Goal: Use online tool/utility

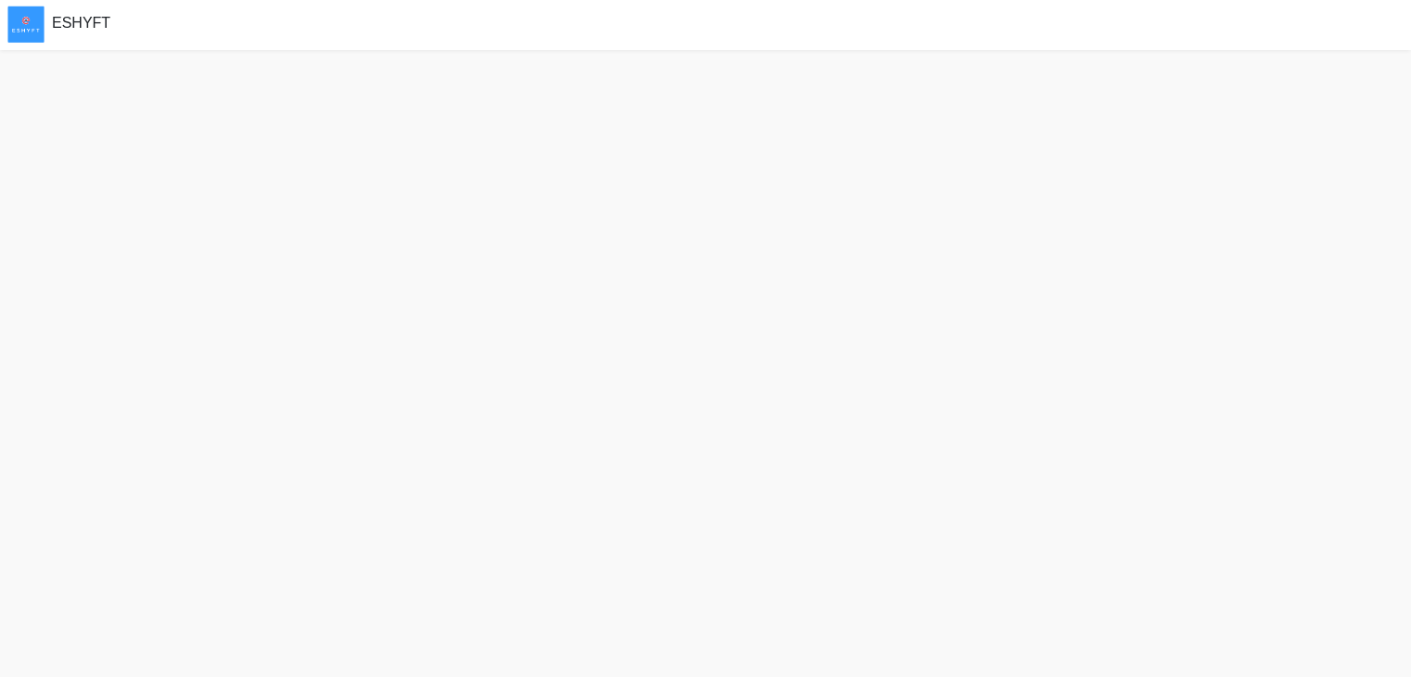
scroll to position [5, 0]
